Goal: Browse casually

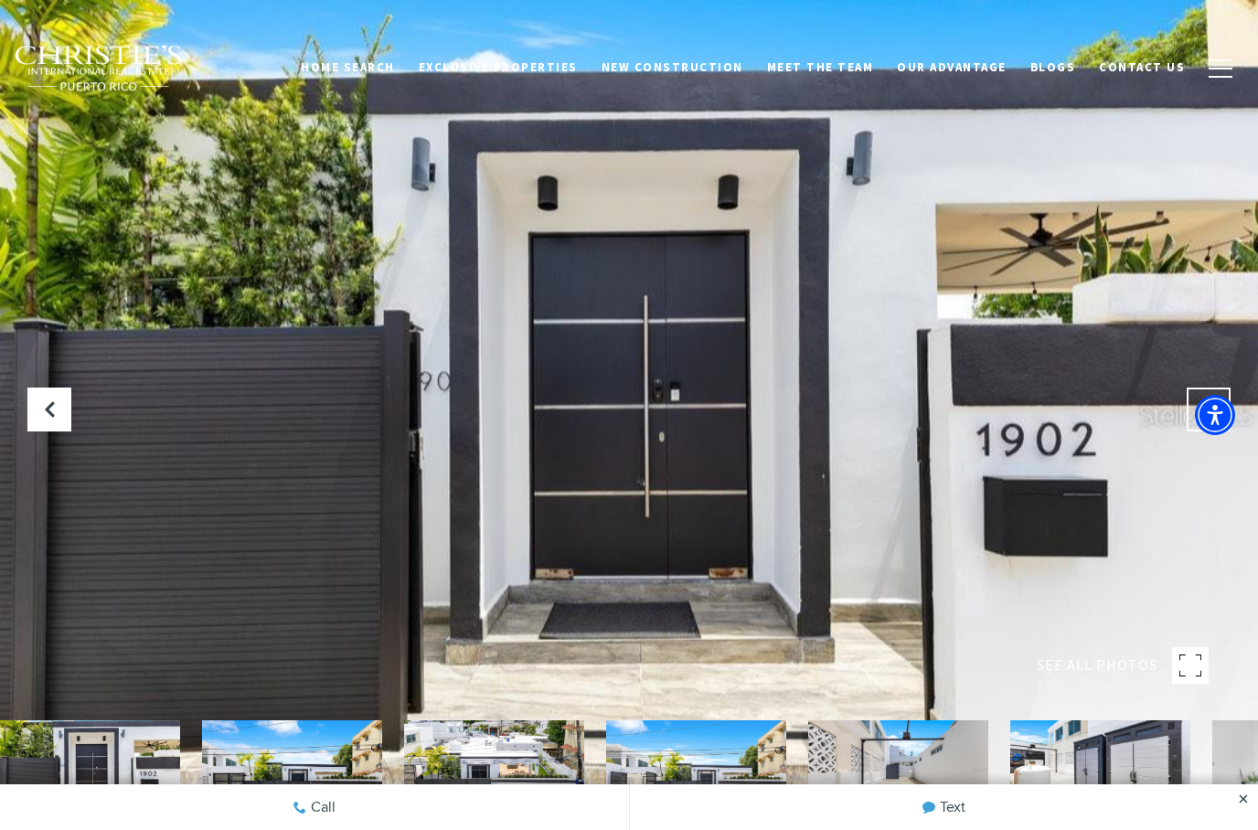
click at [1212, 419] on icon "Next Slide" at bounding box center [1208, 409] width 18 height 18
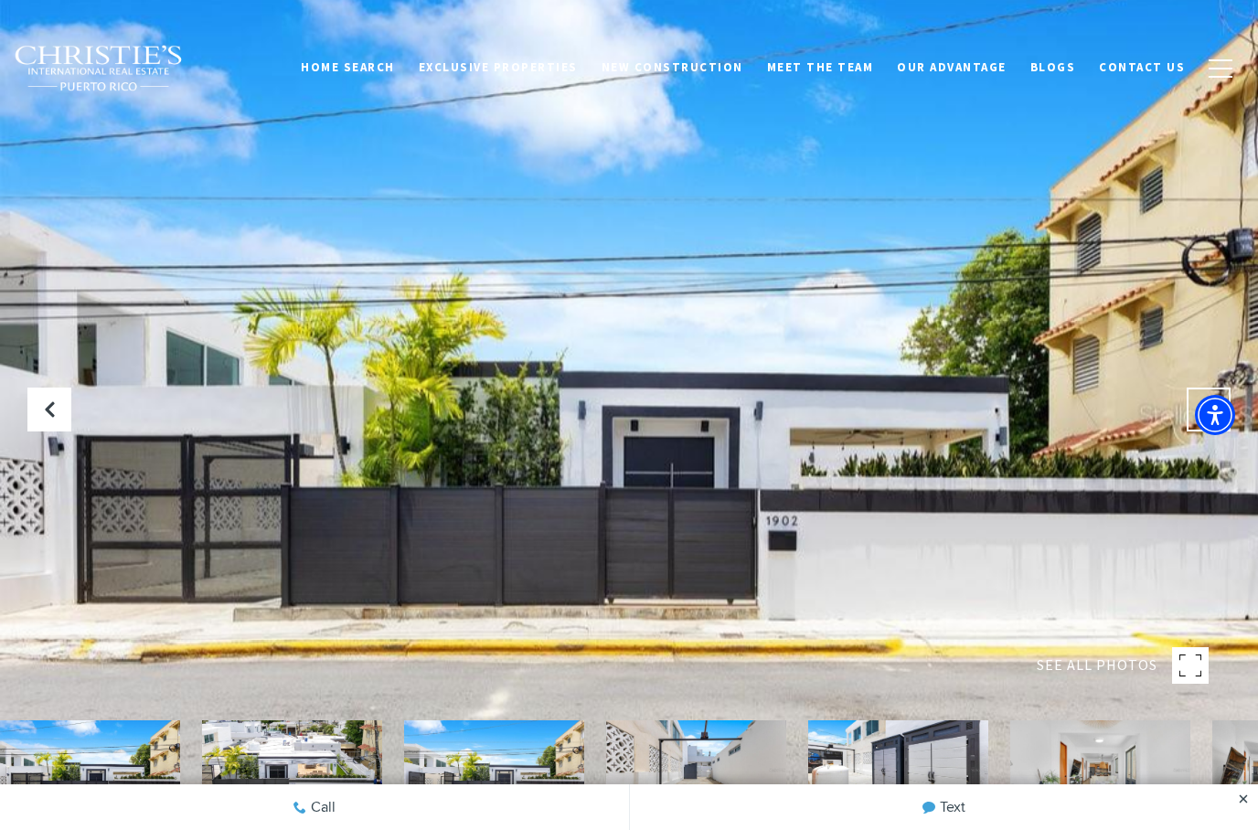
click at [1207, 419] on icon "Next Slide" at bounding box center [1208, 409] width 18 height 18
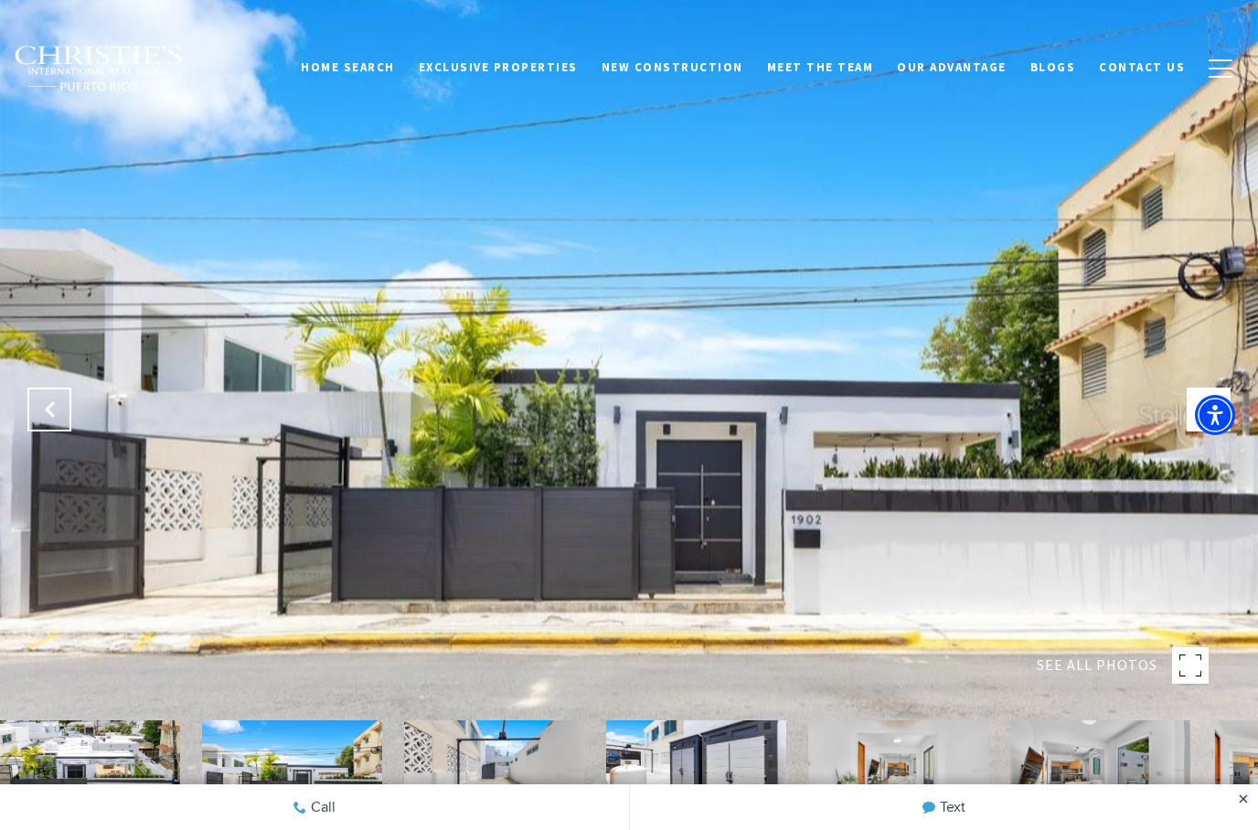
click at [53, 431] on button "Previous Slide" at bounding box center [49, 410] width 44 height 44
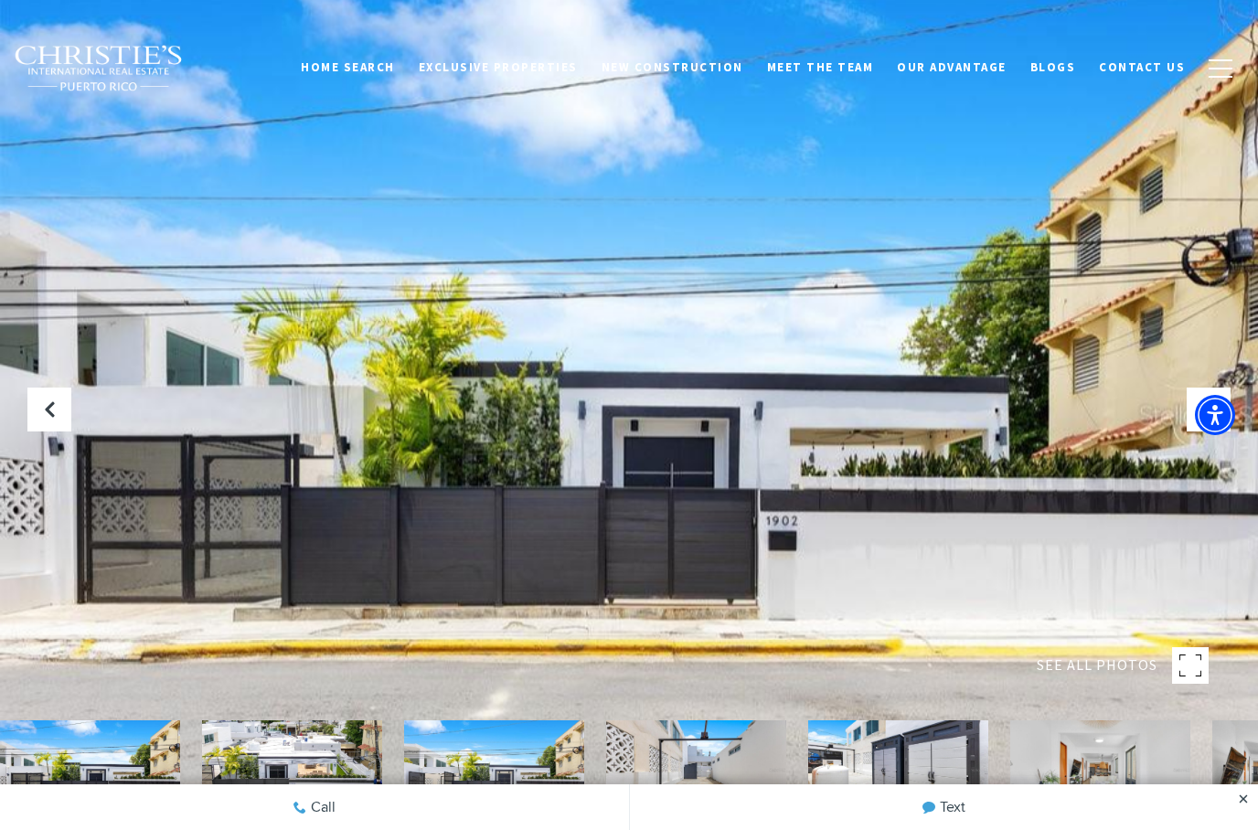
click at [1195, 431] on button "Next Slide" at bounding box center [1209, 410] width 44 height 44
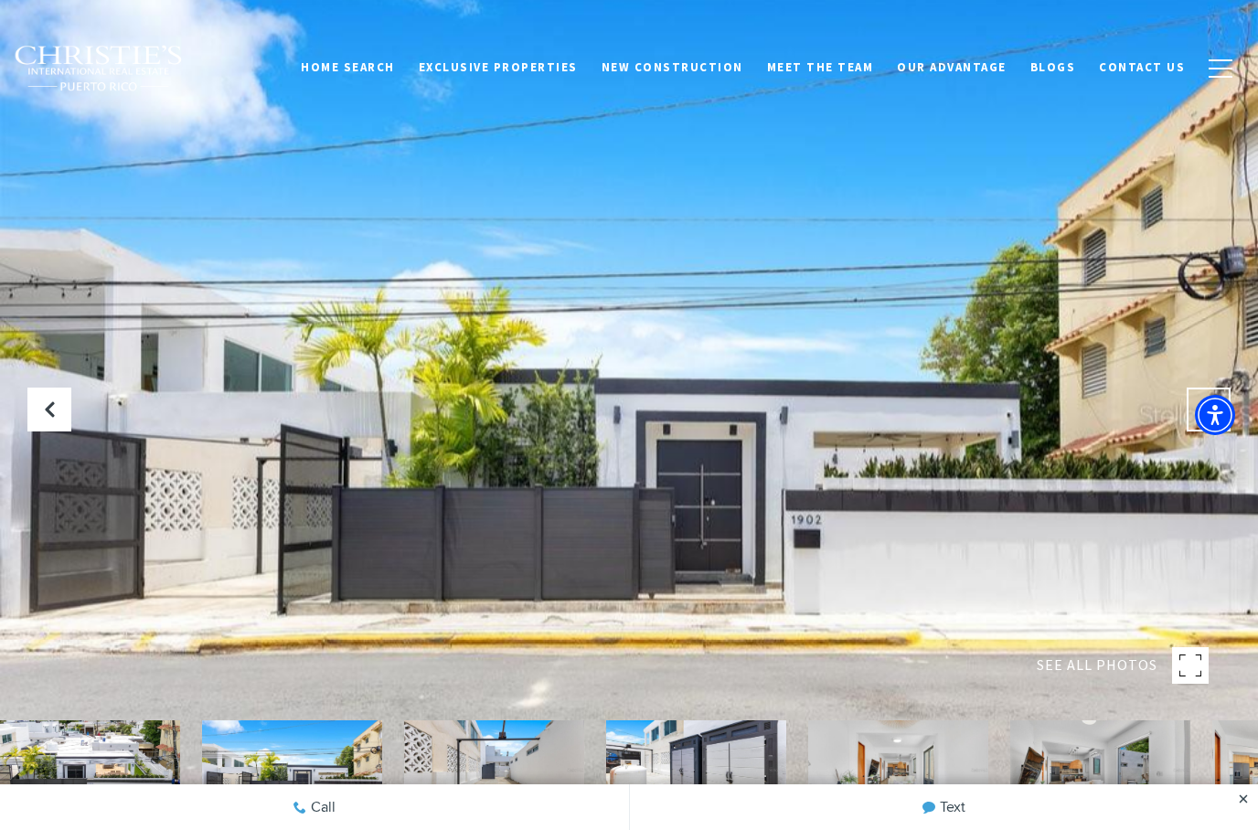
click at [1199, 419] on icon "Next Slide" at bounding box center [1208, 409] width 18 height 18
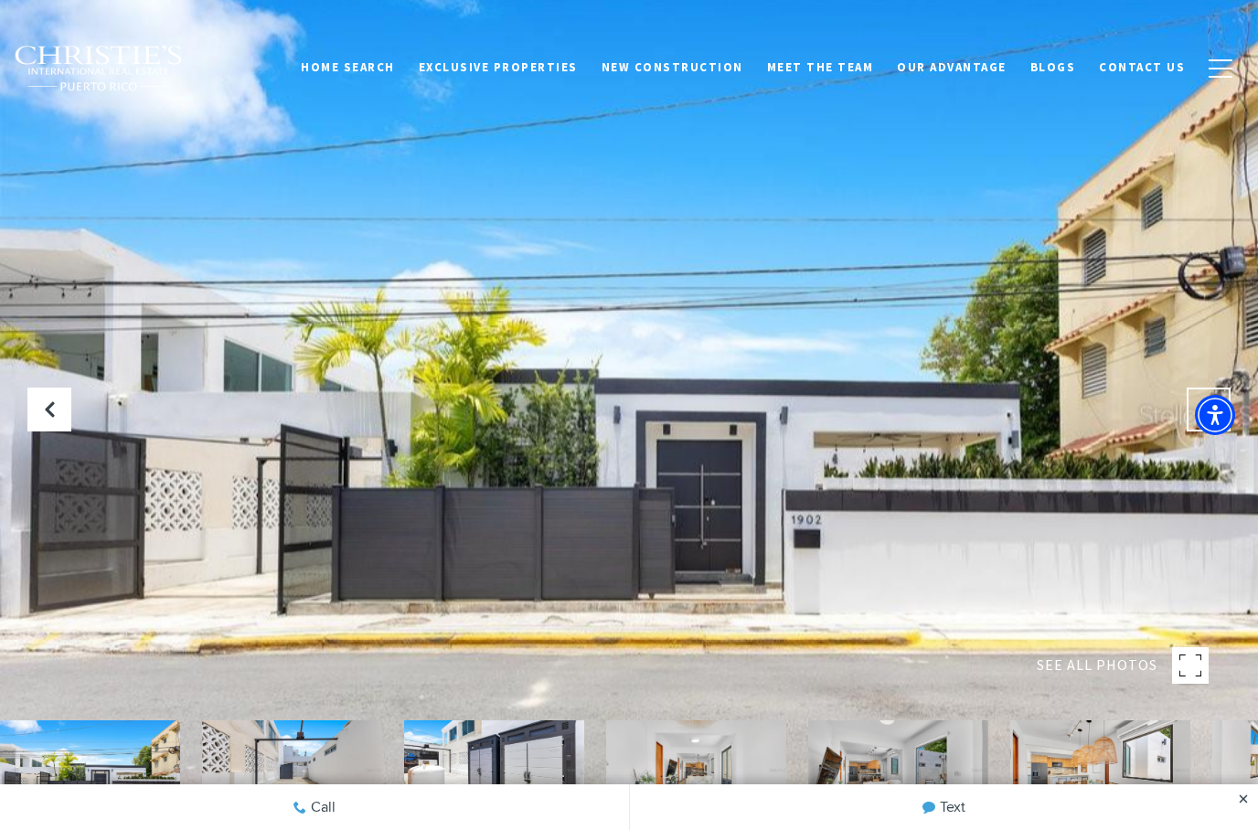
click at [1206, 419] on icon "Next Slide" at bounding box center [1208, 409] width 18 height 18
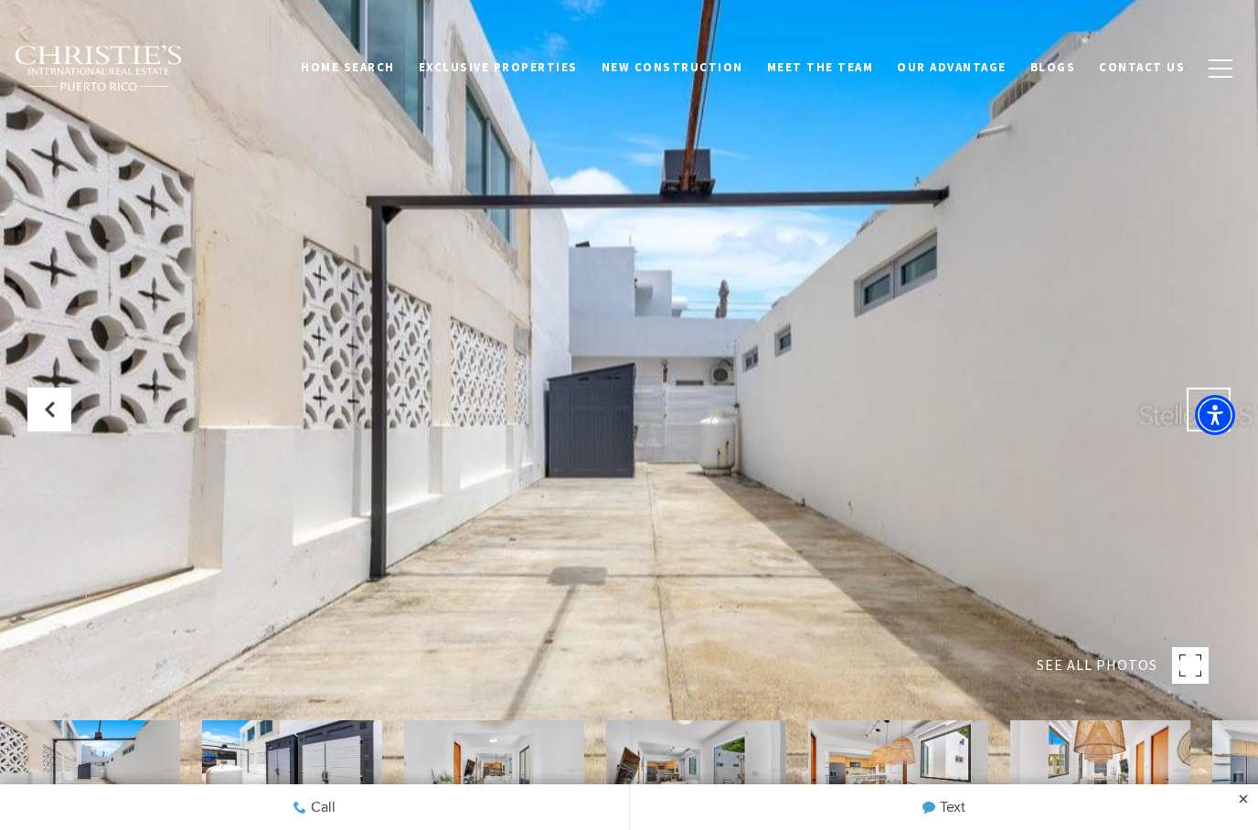
click at [1207, 419] on icon "Next Slide" at bounding box center [1208, 409] width 18 height 18
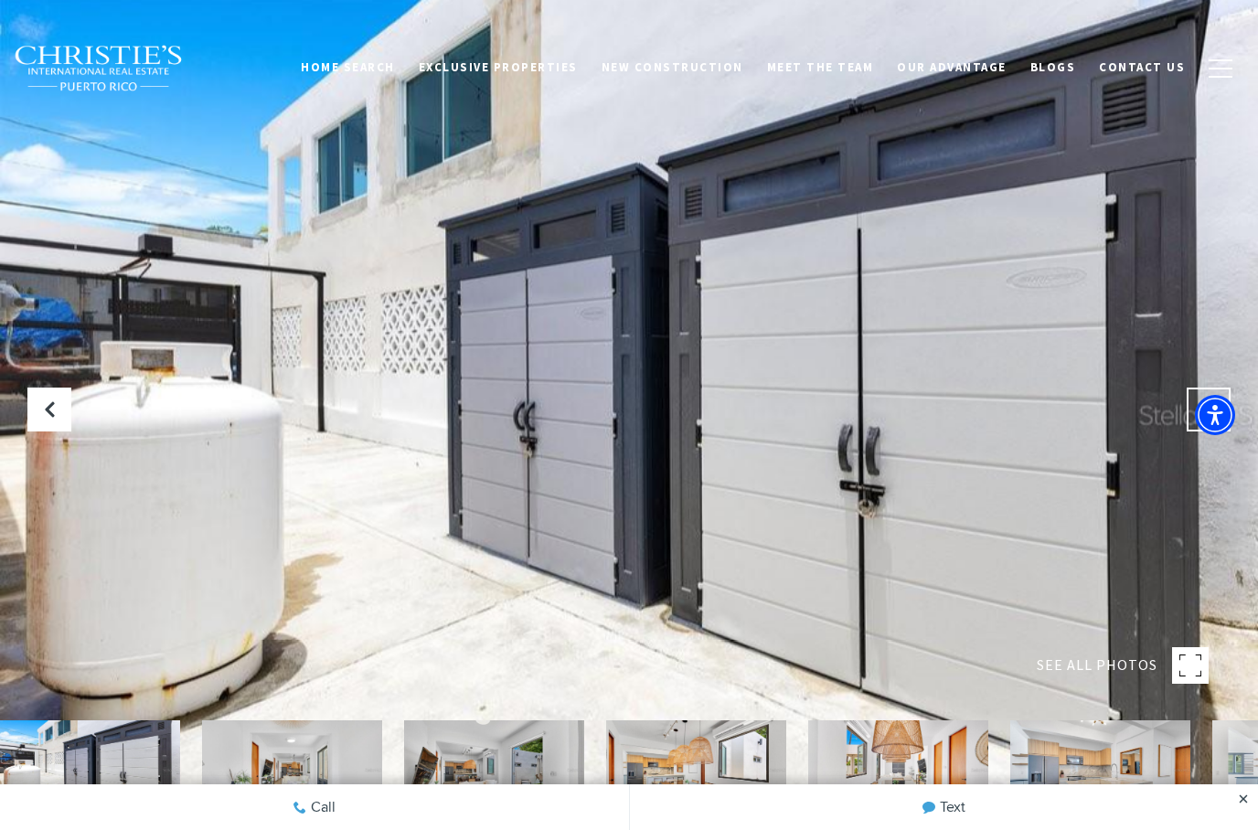
click at [1202, 419] on icon "Next Slide" at bounding box center [1208, 409] width 18 height 18
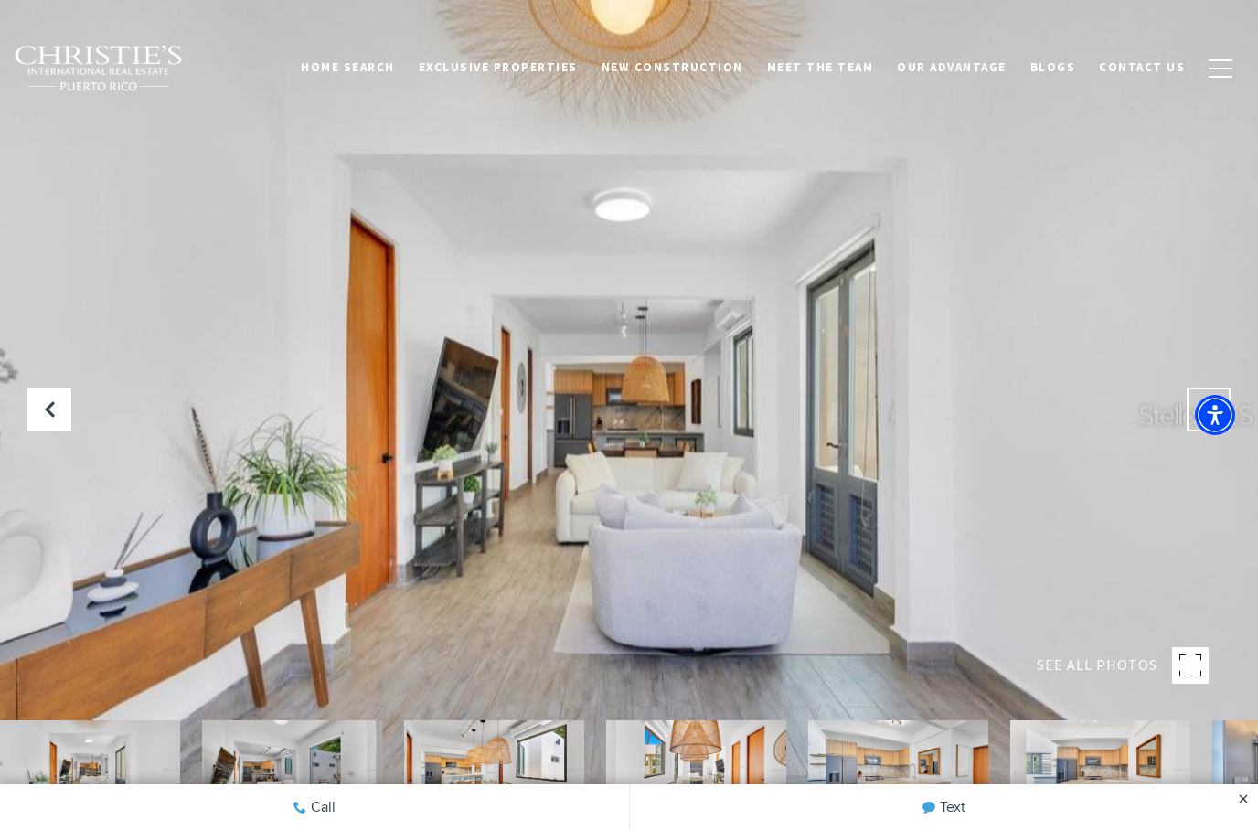
click at [1198, 431] on button "Next Slide" at bounding box center [1209, 410] width 44 height 44
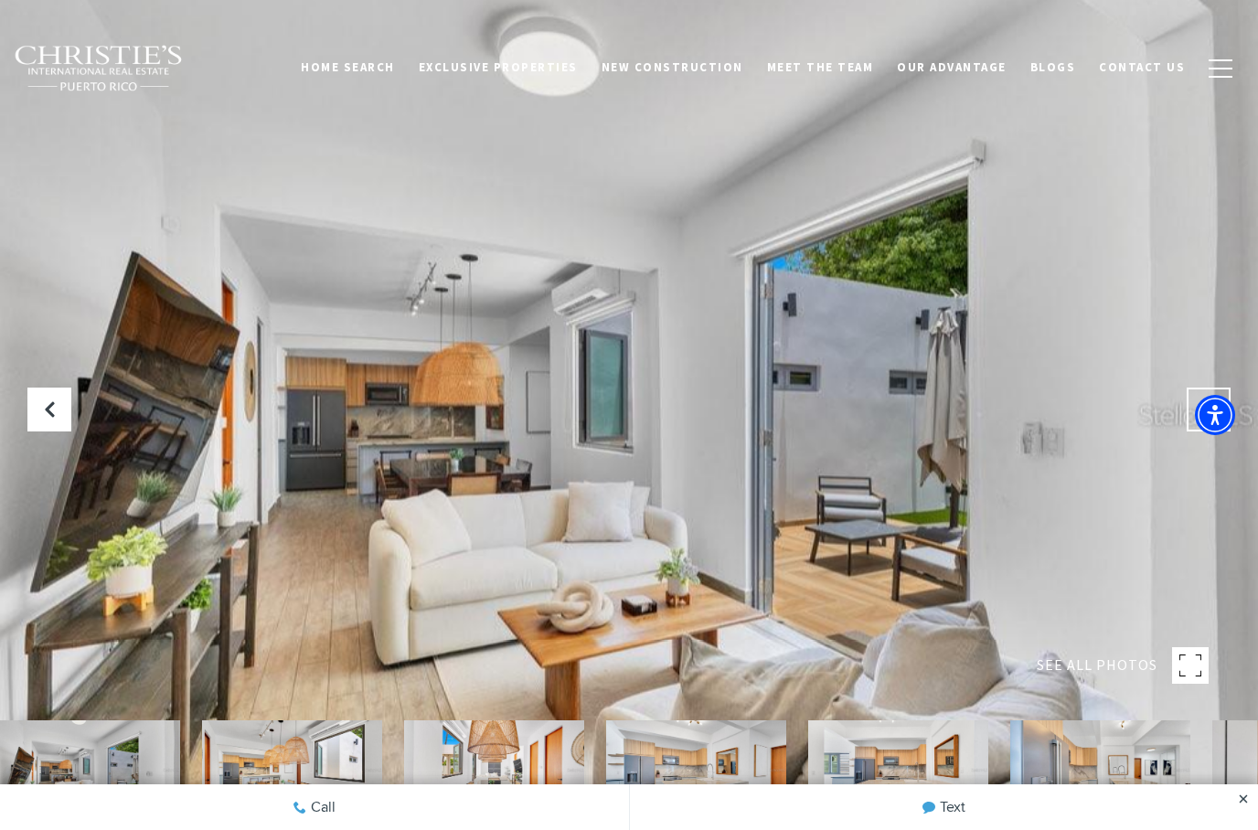
click at [1197, 431] on button "Next Slide" at bounding box center [1209, 410] width 44 height 44
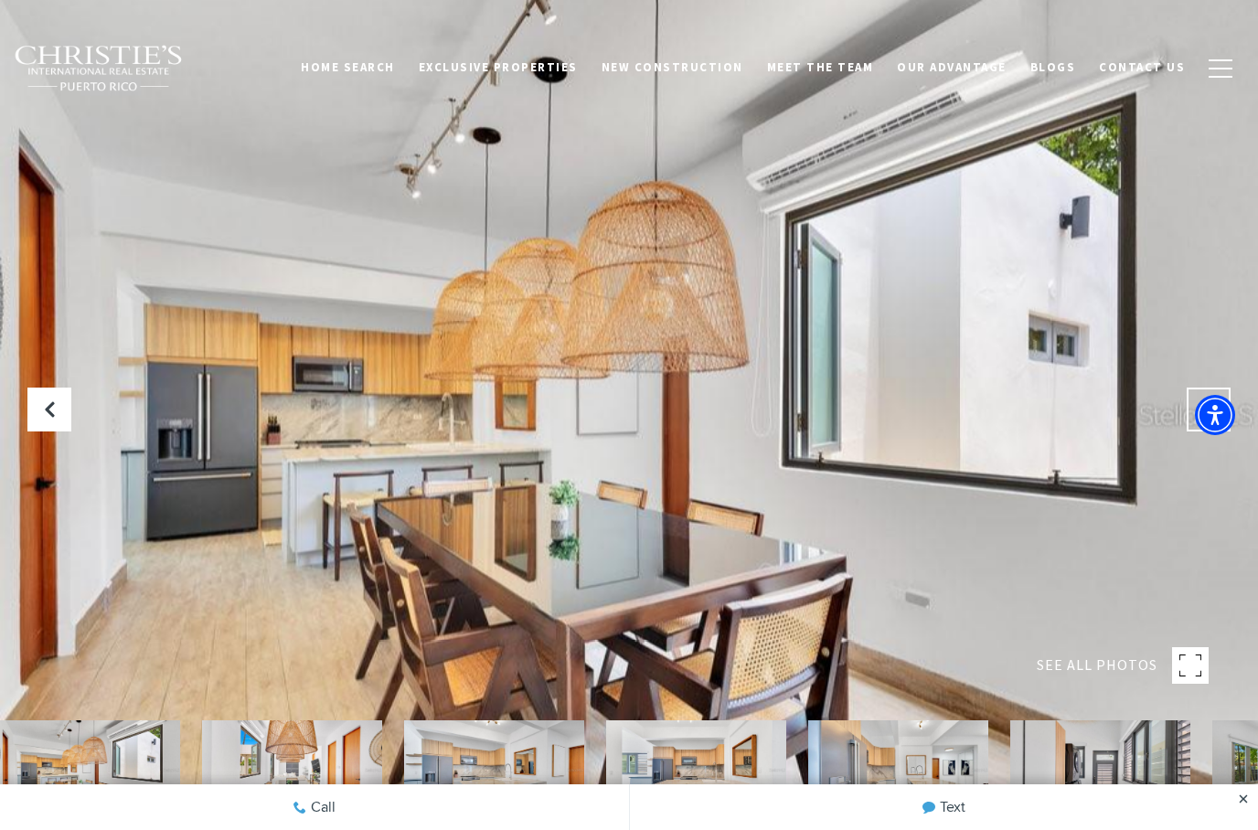
click at [1197, 431] on button "Next Slide" at bounding box center [1209, 410] width 44 height 44
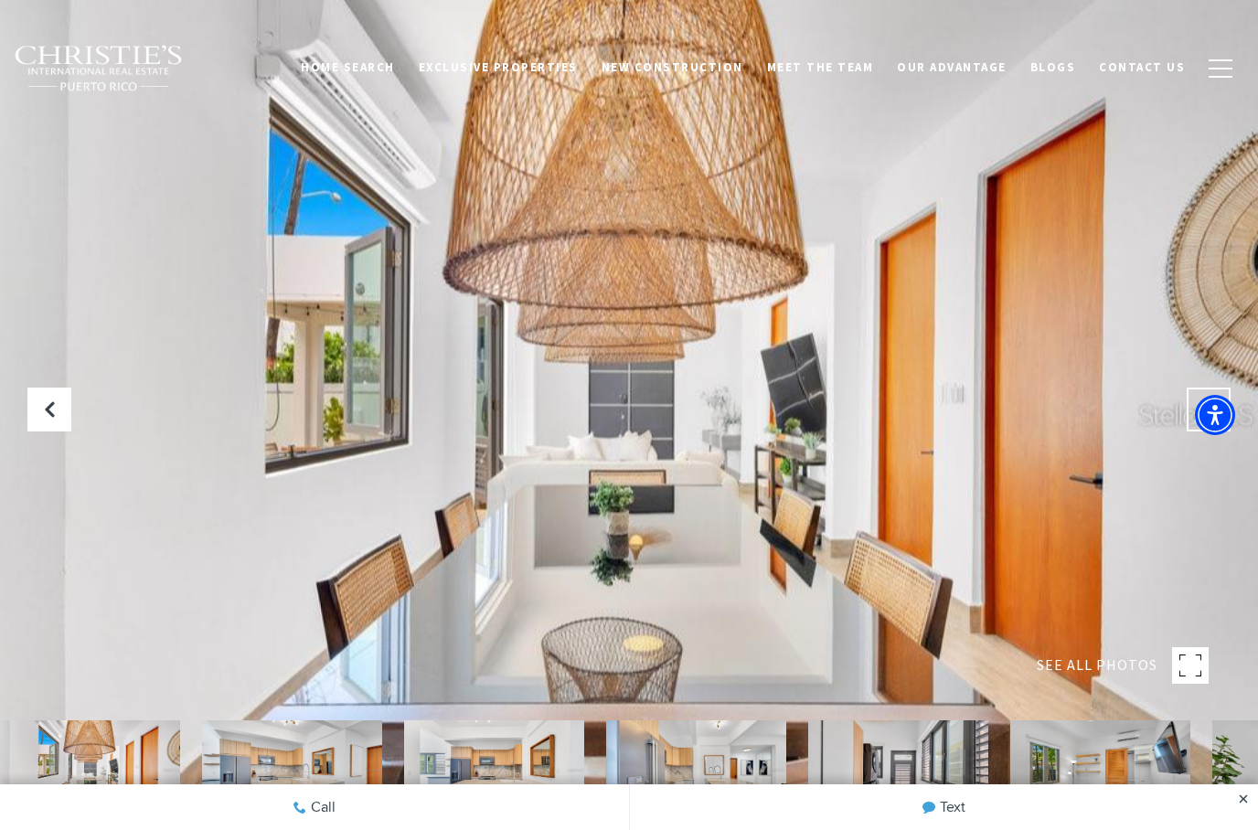
click at [1196, 431] on button "Next Slide" at bounding box center [1209, 410] width 44 height 44
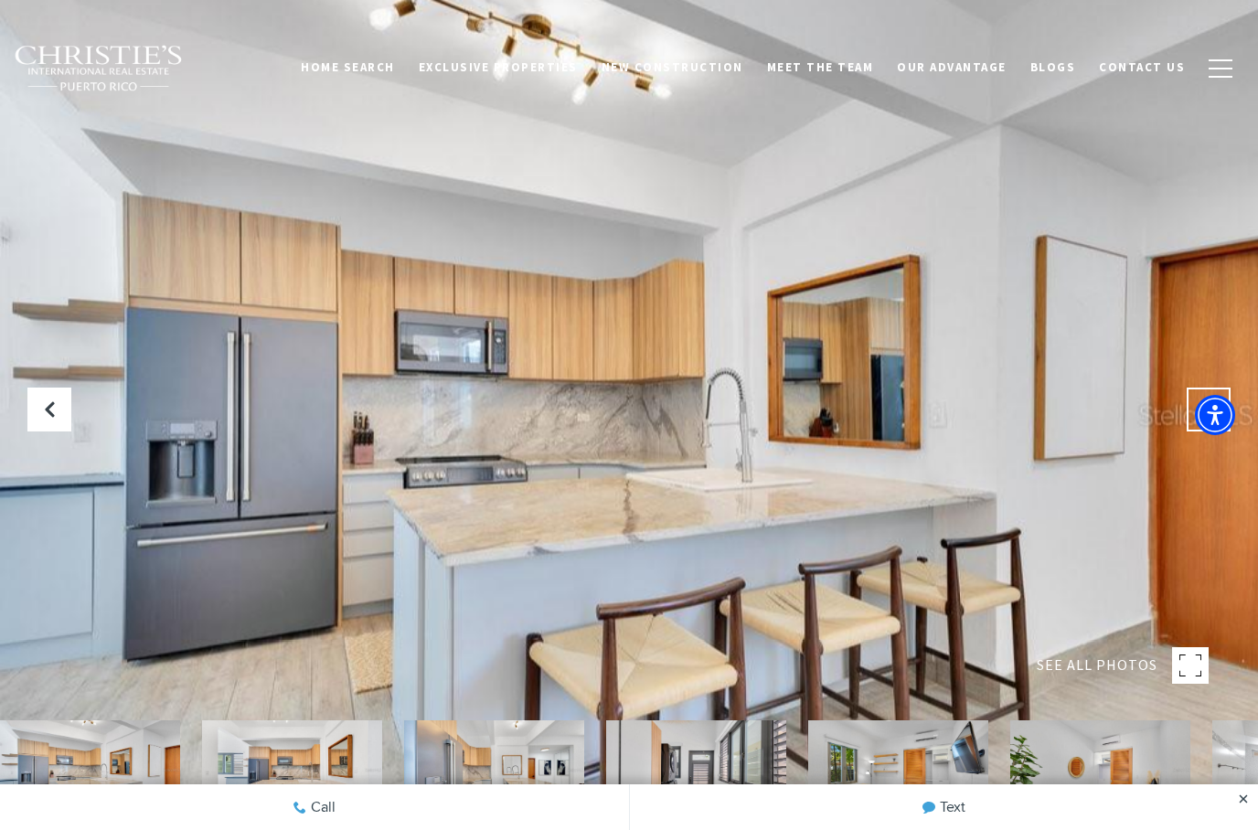
click at [1197, 431] on button "Next Slide" at bounding box center [1209, 410] width 44 height 44
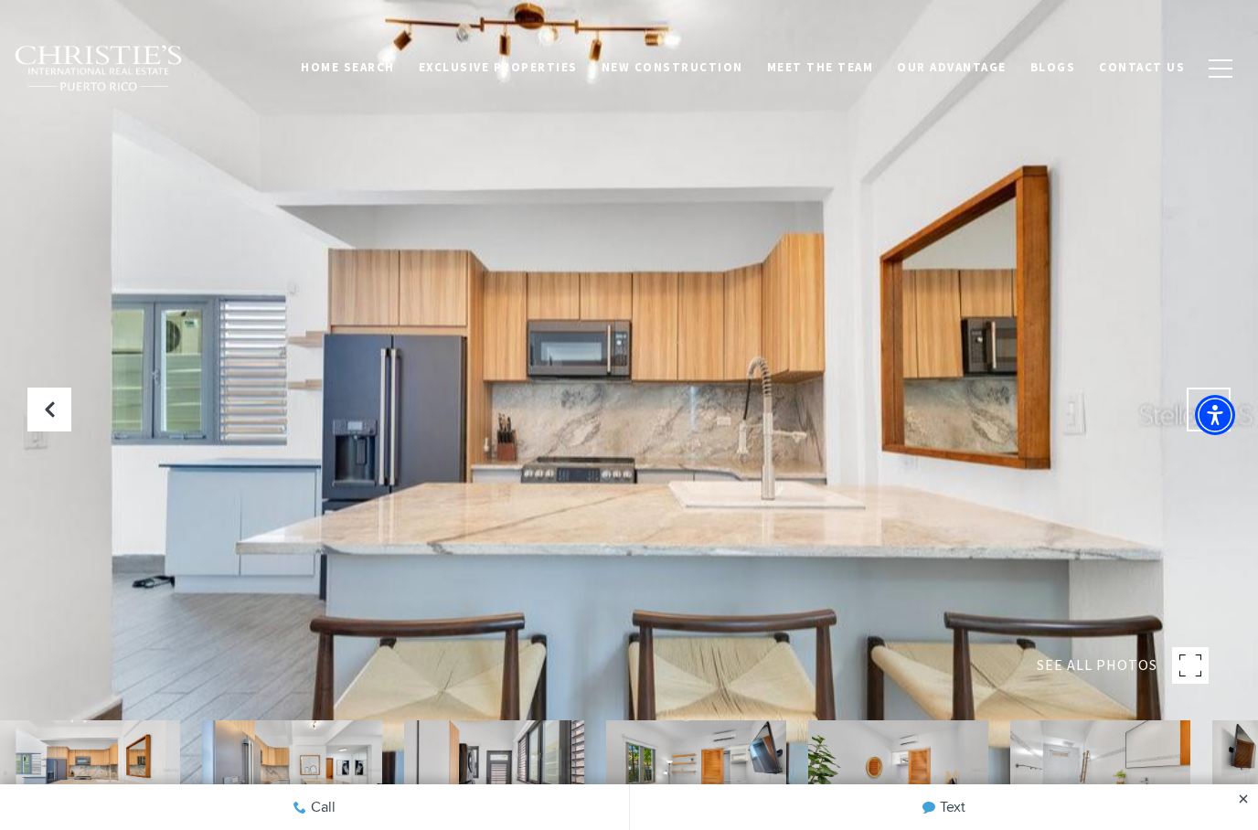
click at [1197, 431] on button "Next Slide" at bounding box center [1209, 410] width 44 height 44
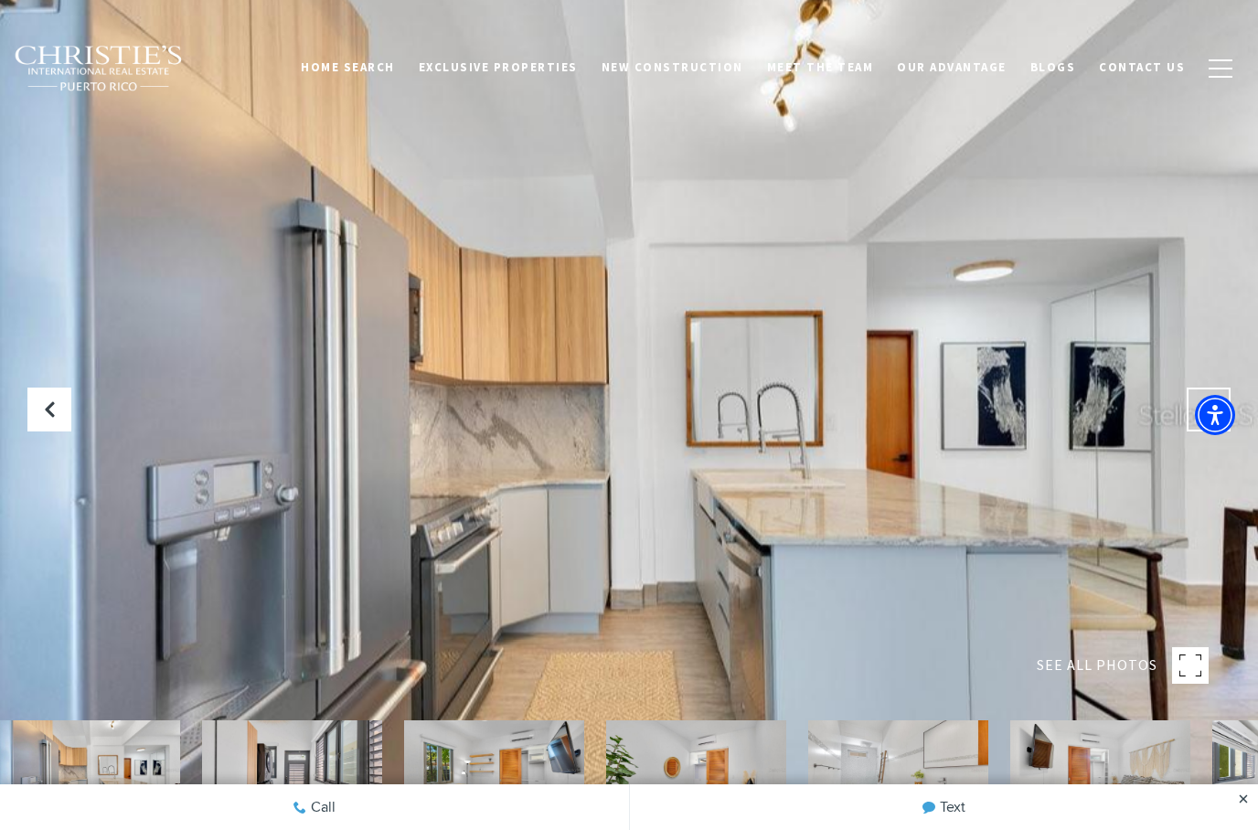
click at [1196, 431] on button "Next Slide" at bounding box center [1209, 410] width 44 height 44
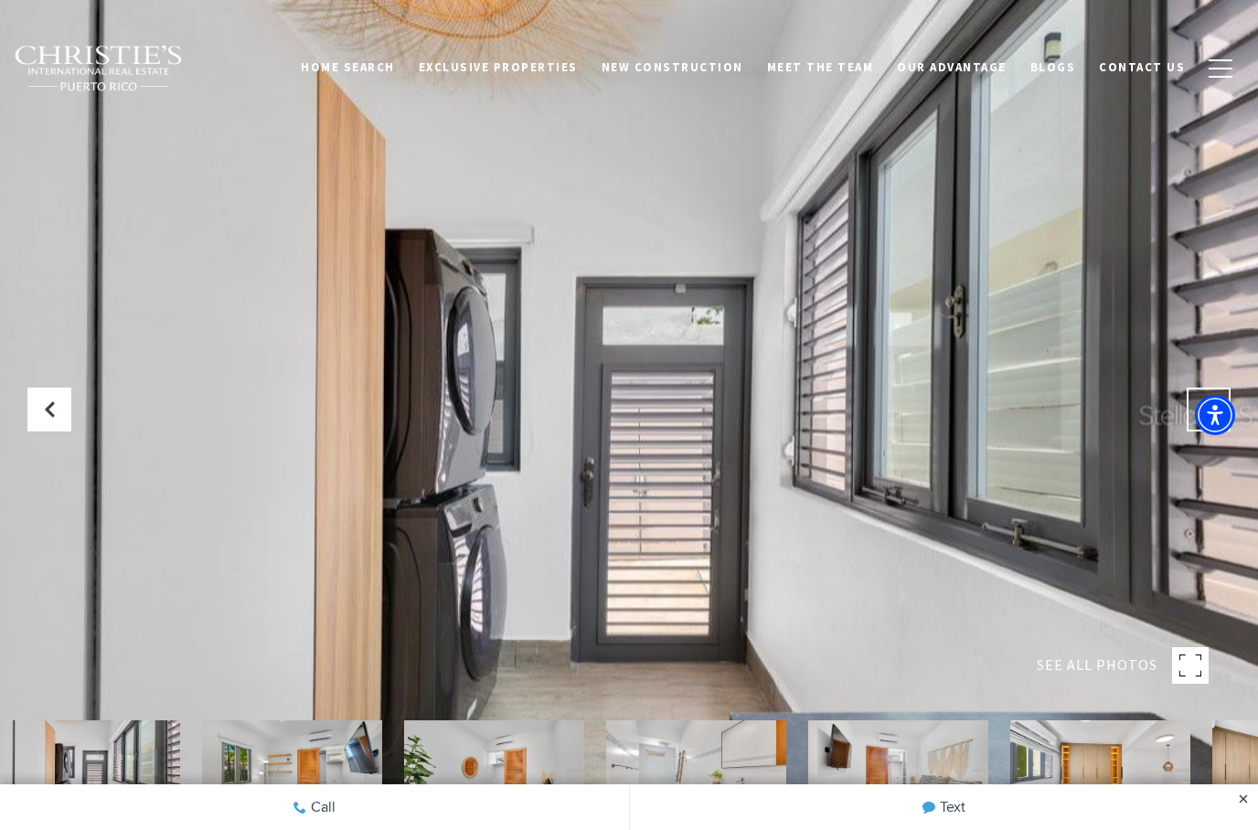
click at [1197, 431] on button "Next Slide" at bounding box center [1209, 410] width 44 height 44
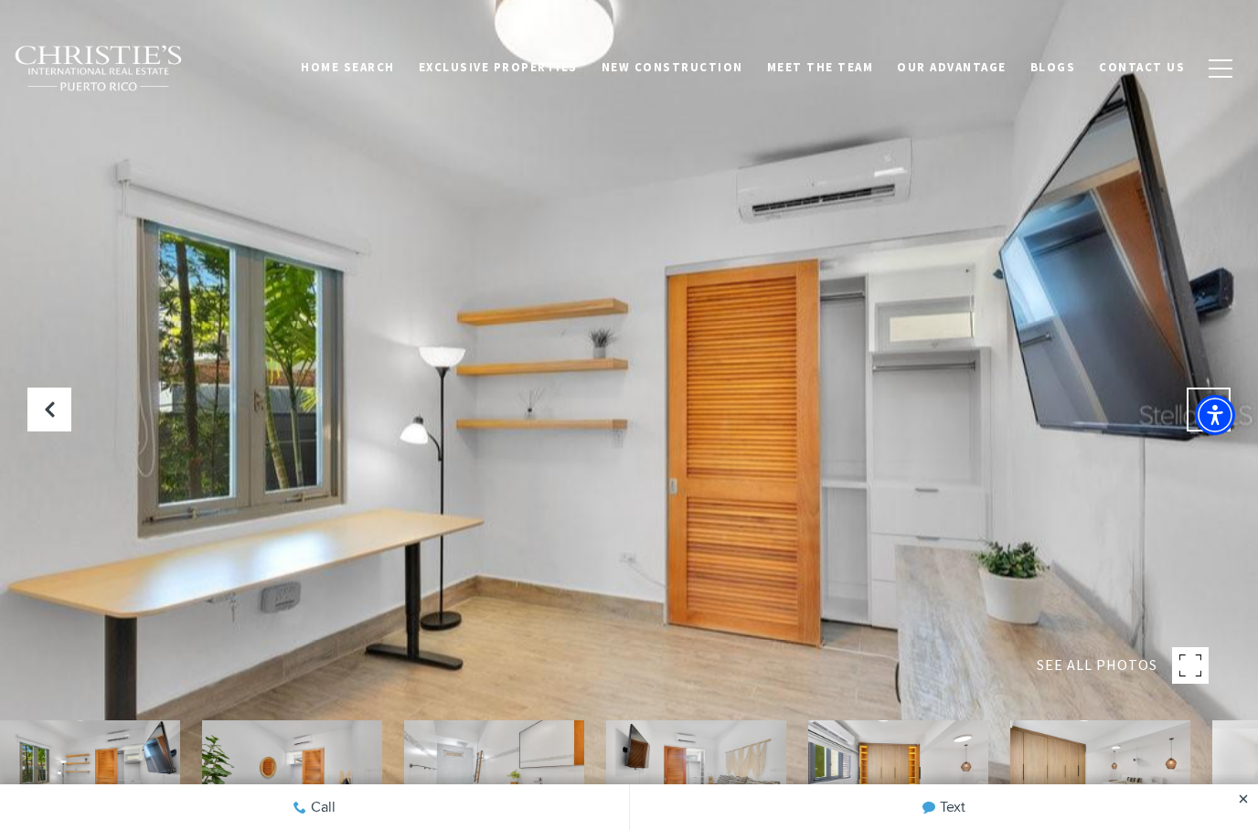
click at [1197, 431] on button "Next Slide" at bounding box center [1209, 410] width 44 height 44
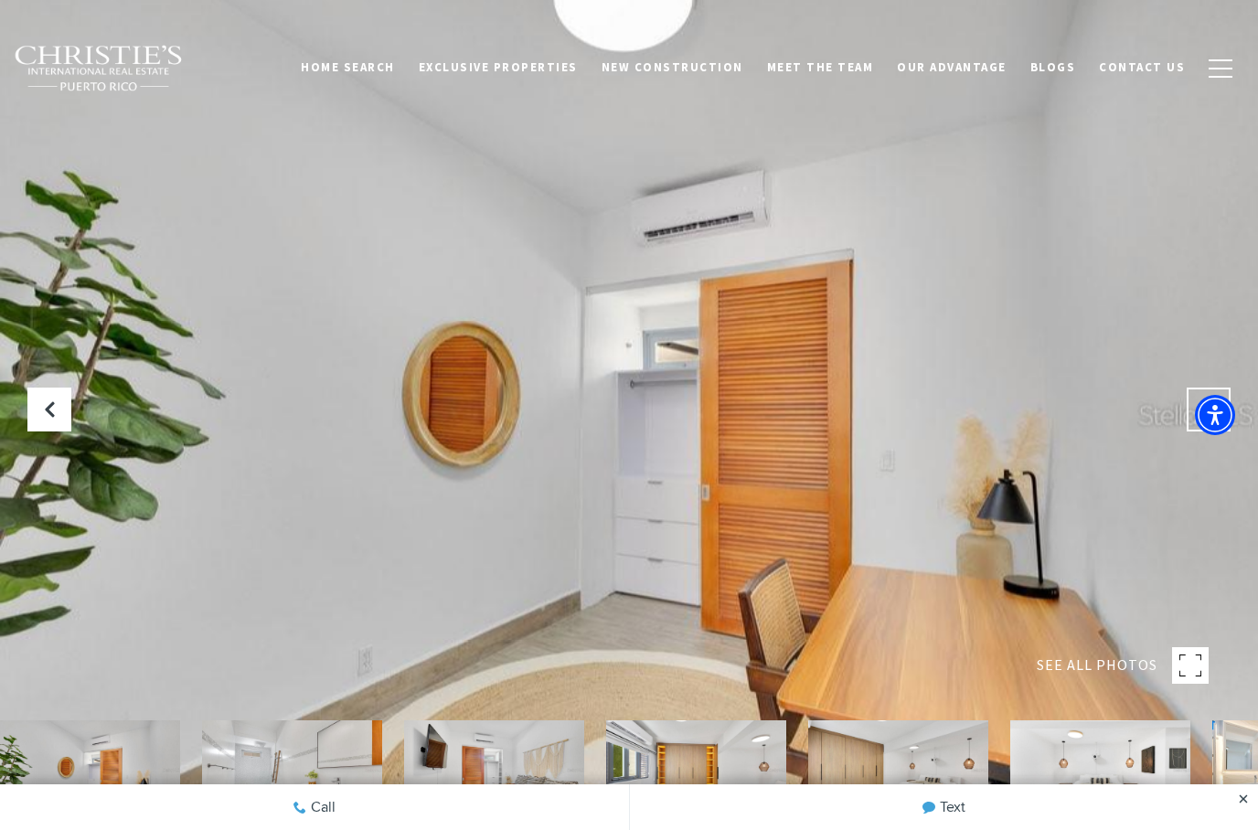
click at [1196, 431] on button "Next Slide" at bounding box center [1209, 410] width 44 height 44
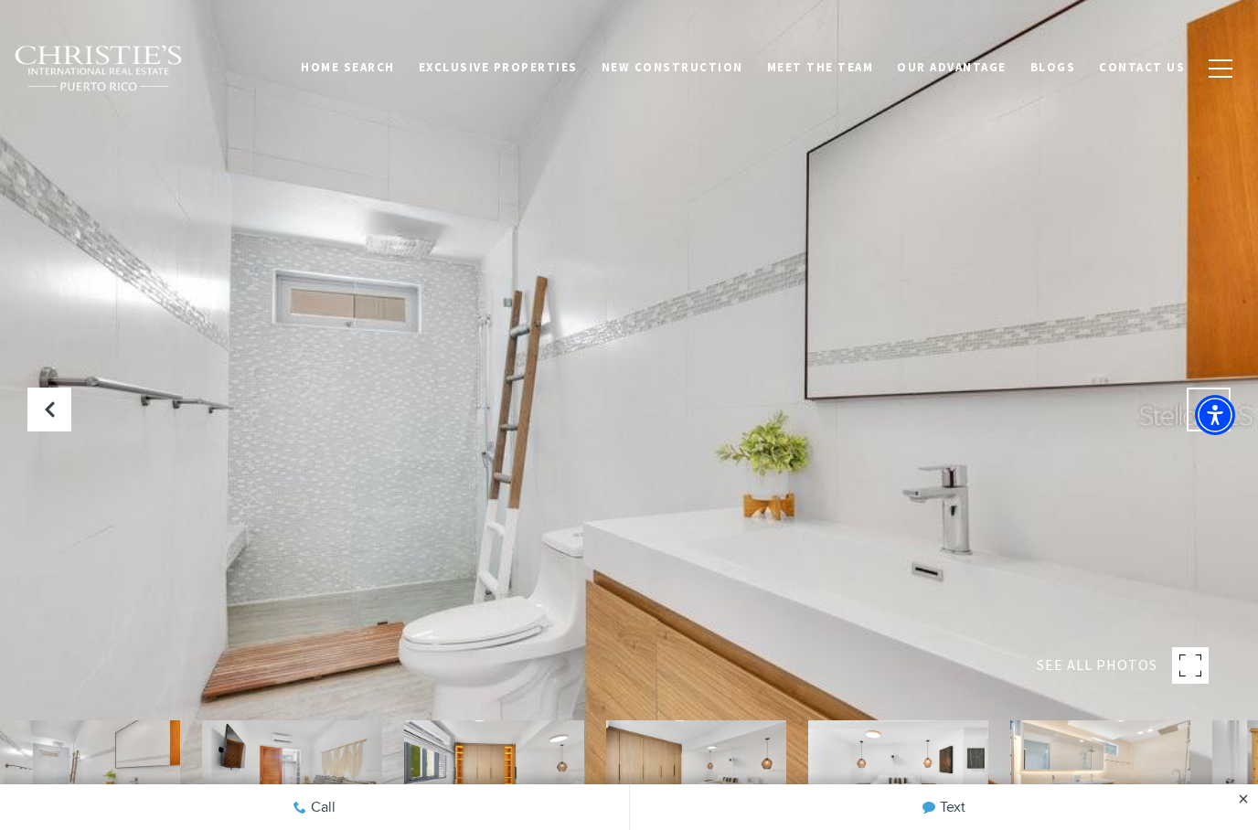
click at [1196, 431] on button "Next Slide" at bounding box center [1209, 410] width 44 height 44
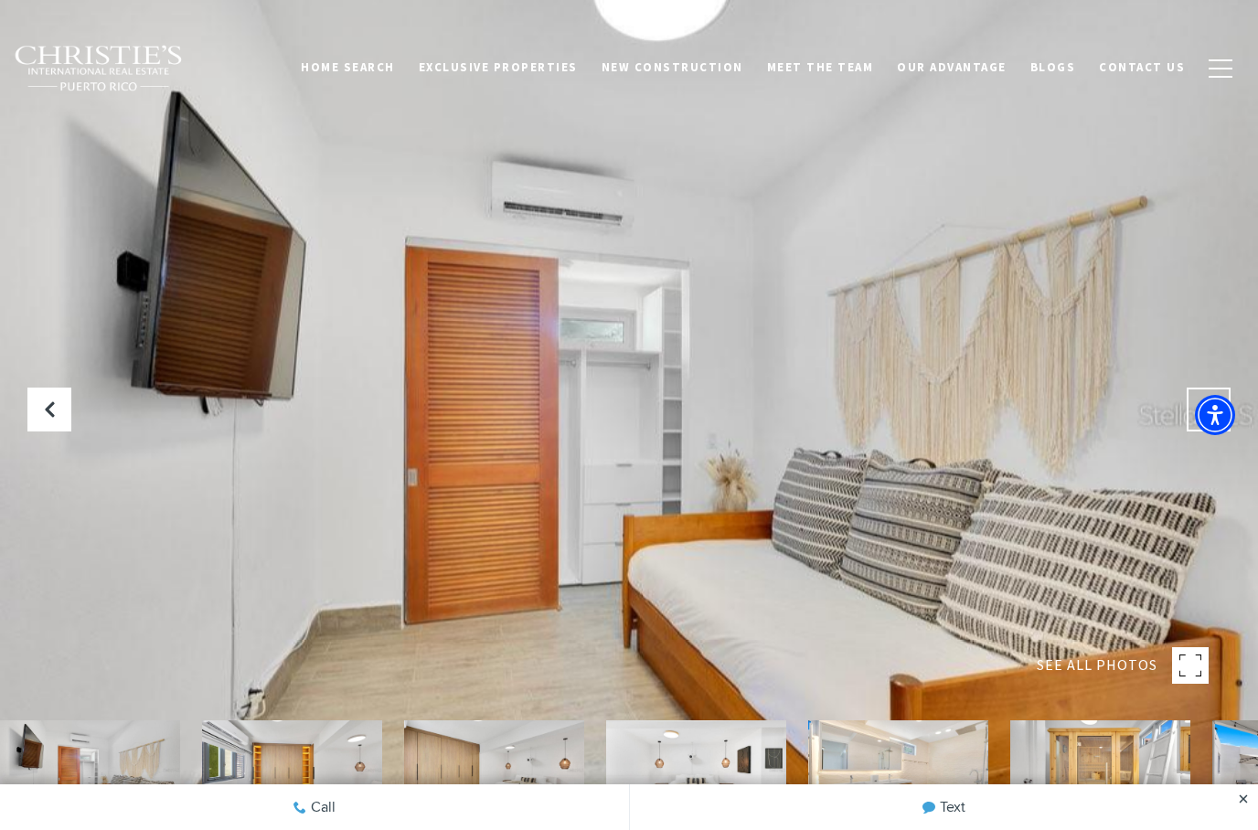
click at [1196, 431] on button "Next Slide" at bounding box center [1209, 410] width 44 height 44
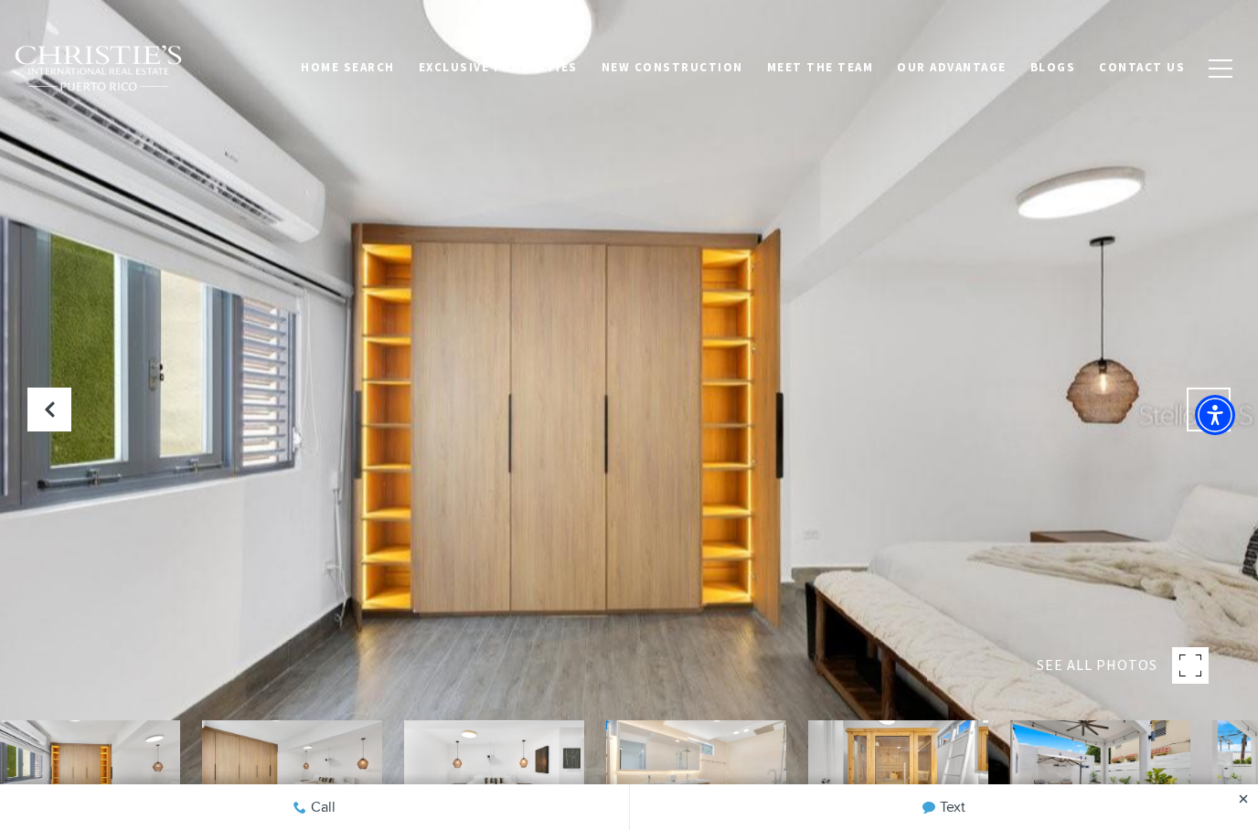
click at [1196, 431] on button "Next Slide" at bounding box center [1209, 410] width 44 height 44
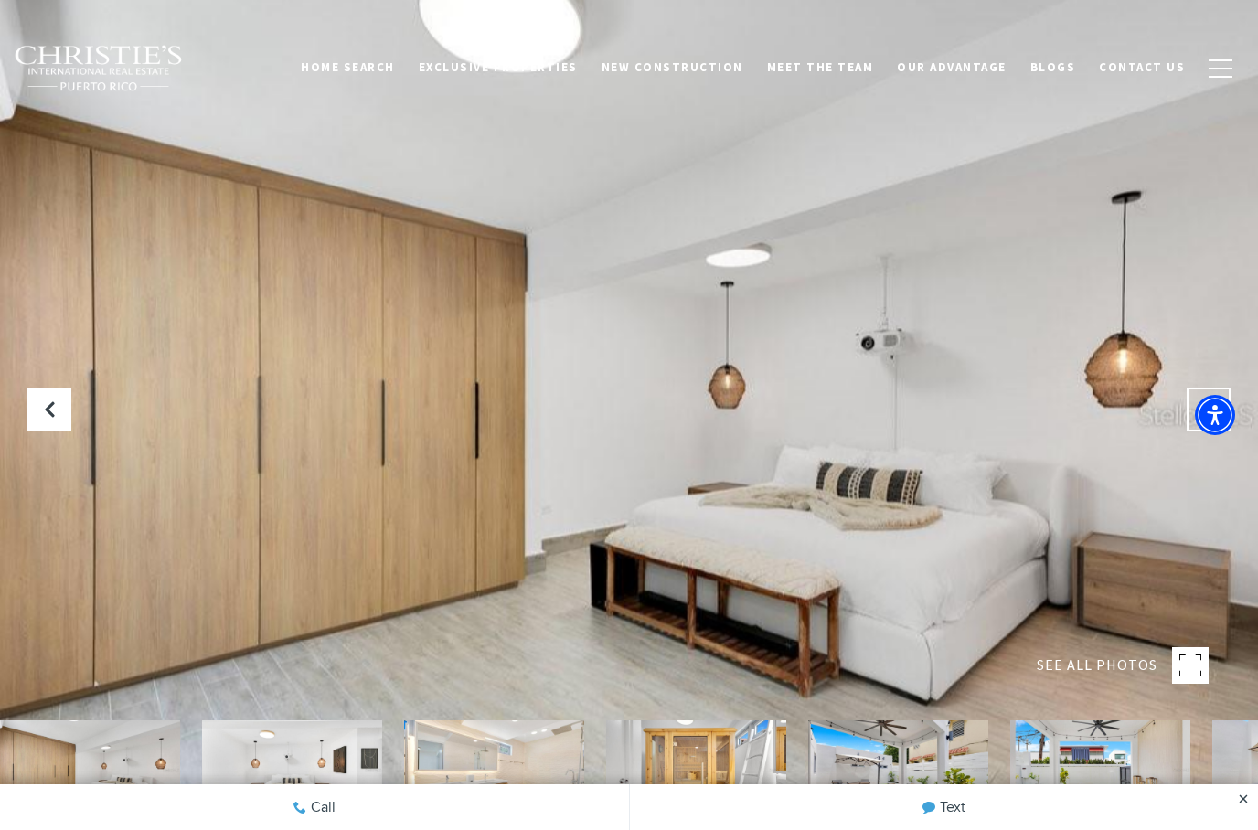
click at [1195, 431] on button "Next Slide" at bounding box center [1209, 410] width 44 height 44
